Goal: Navigation & Orientation: Go to known website

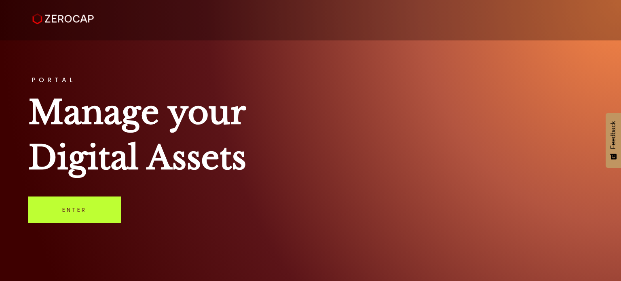
click at [87, 209] on link "Enter" at bounding box center [74, 209] width 93 height 27
